Goal: Task Accomplishment & Management: Manage account settings

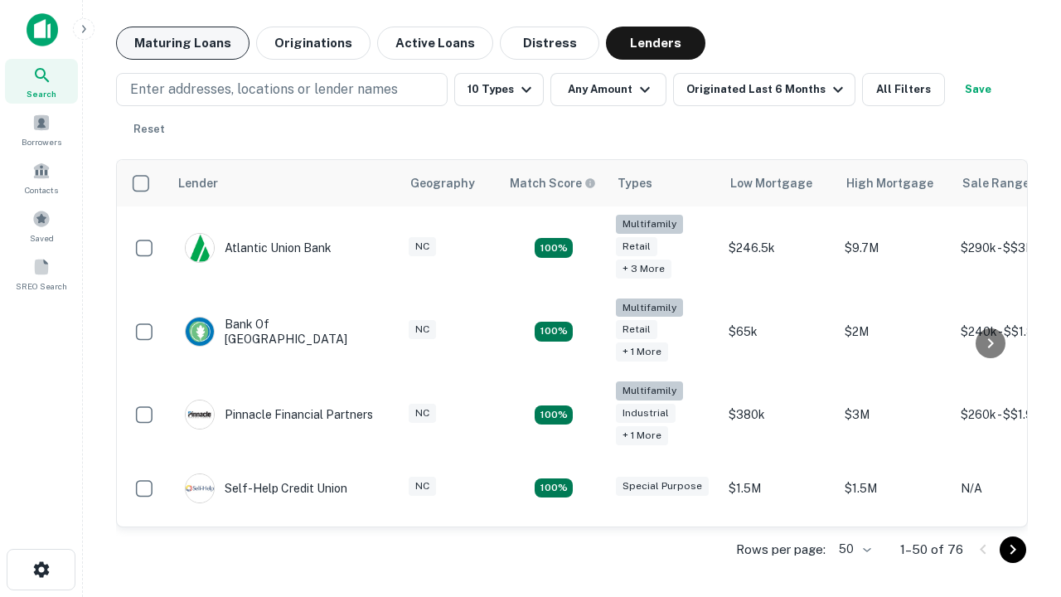
click at [182, 43] on button "Maturing Loans" at bounding box center [182, 43] width 133 height 33
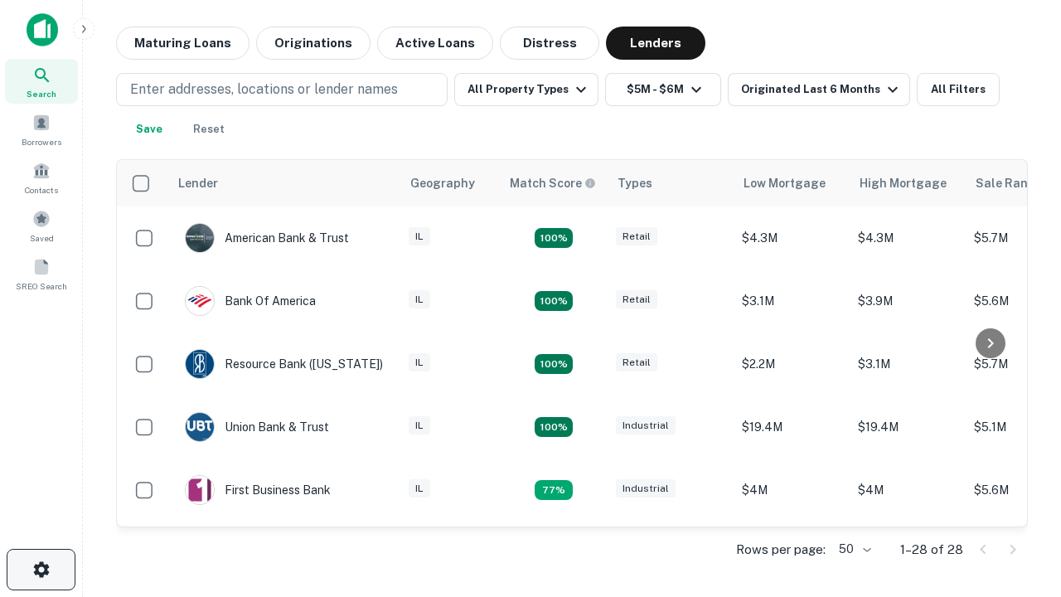
click at [41, 570] on icon "button" at bounding box center [42, 570] width 20 height 20
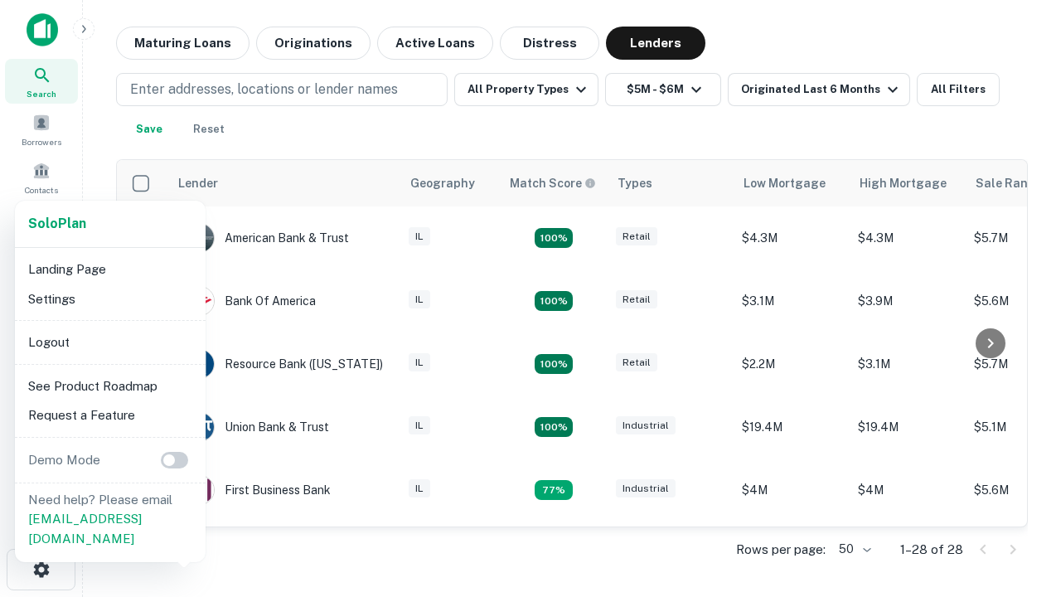
click at [109, 342] on li "Logout" at bounding box center [110, 343] width 177 height 30
